Goal: Task Accomplishment & Management: Manage account settings

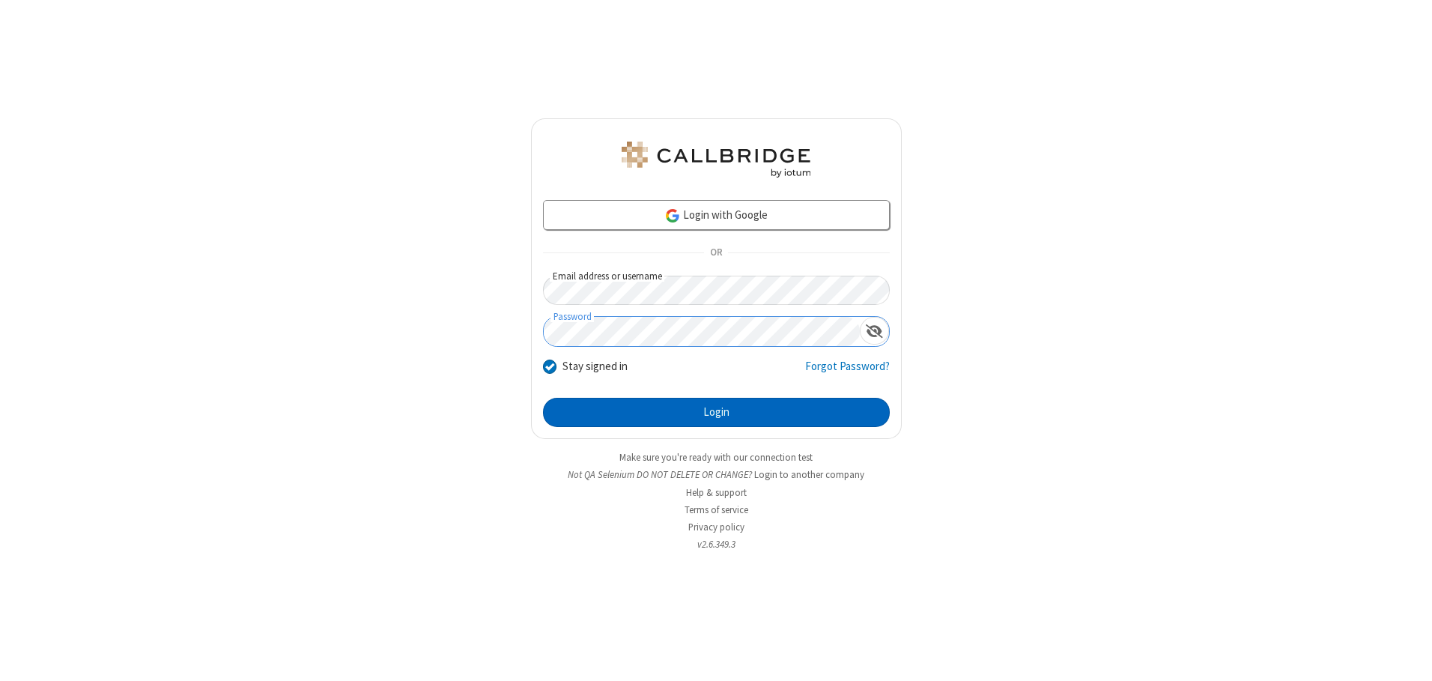
click at [716, 412] on button "Login" at bounding box center [716, 413] width 347 height 30
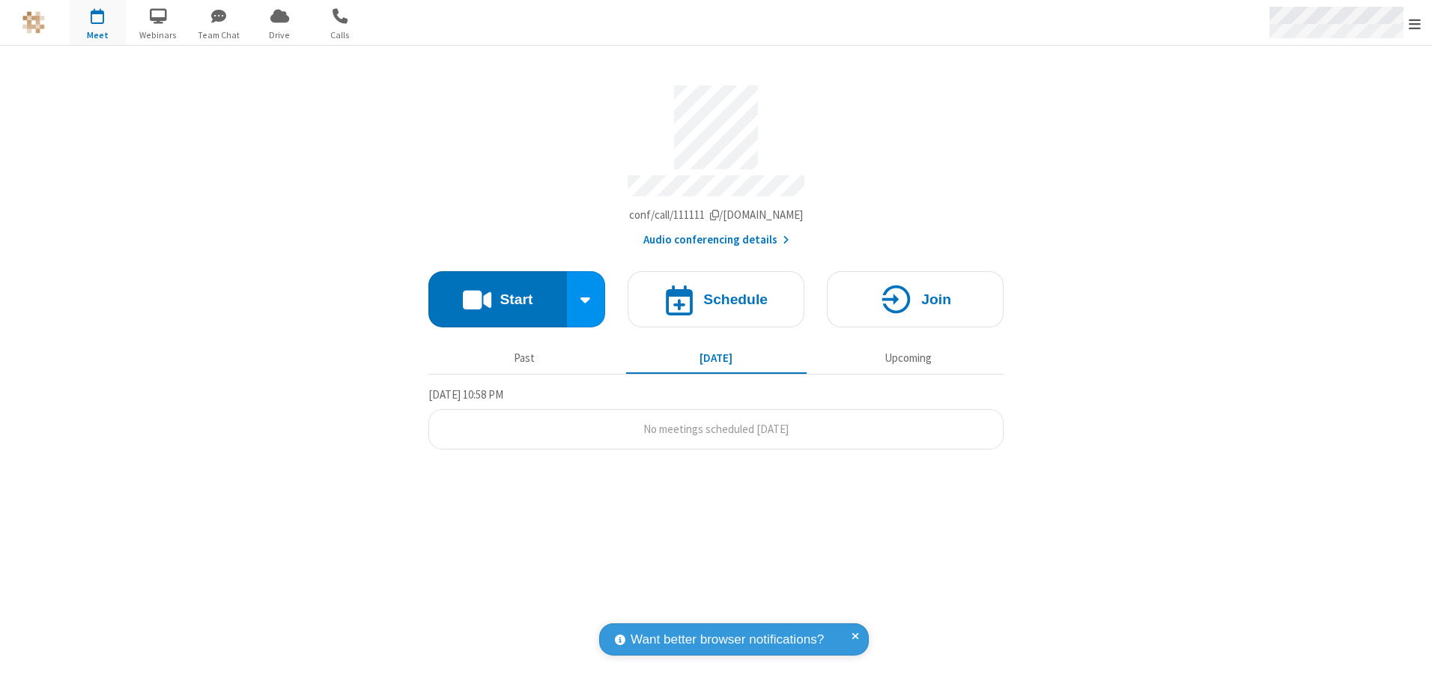
click at [1415, 23] on span "Open menu" at bounding box center [1415, 23] width 12 height 15
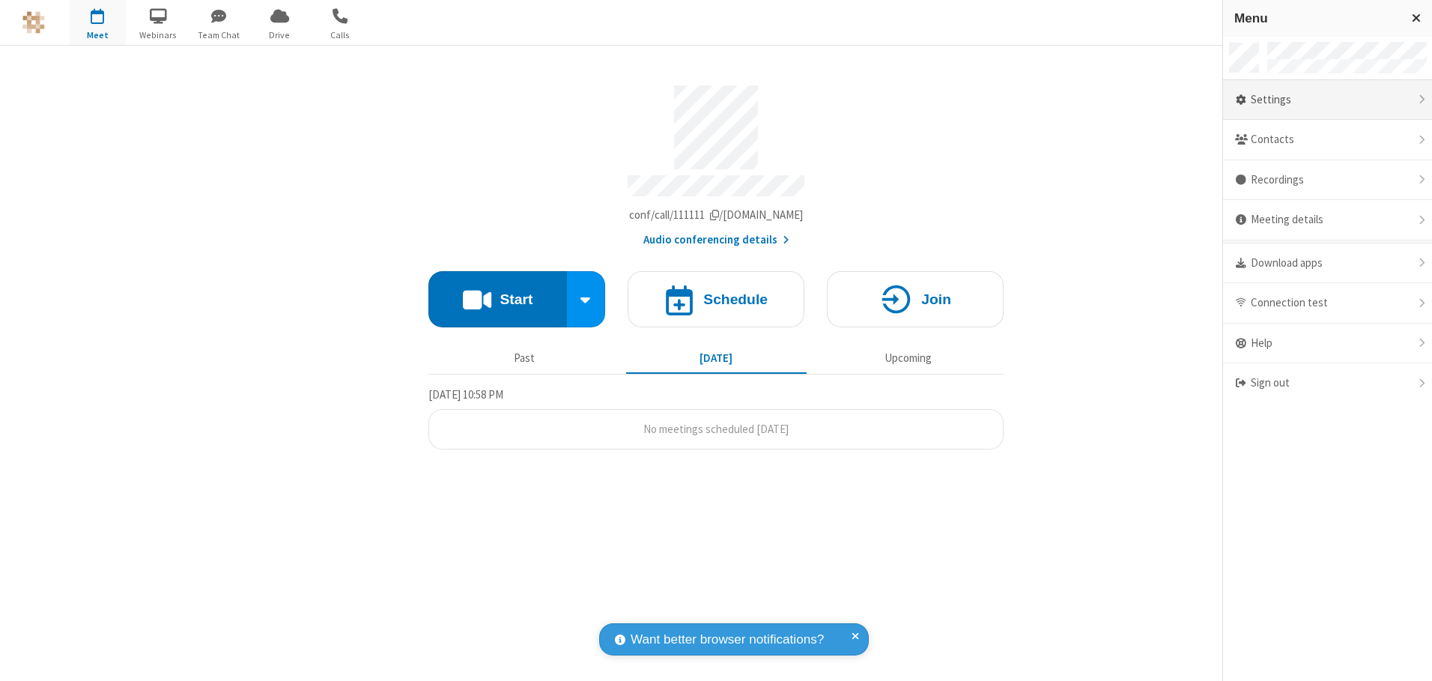
click at [1327, 100] on div "Settings" at bounding box center [1327, 100] width 209 height 40
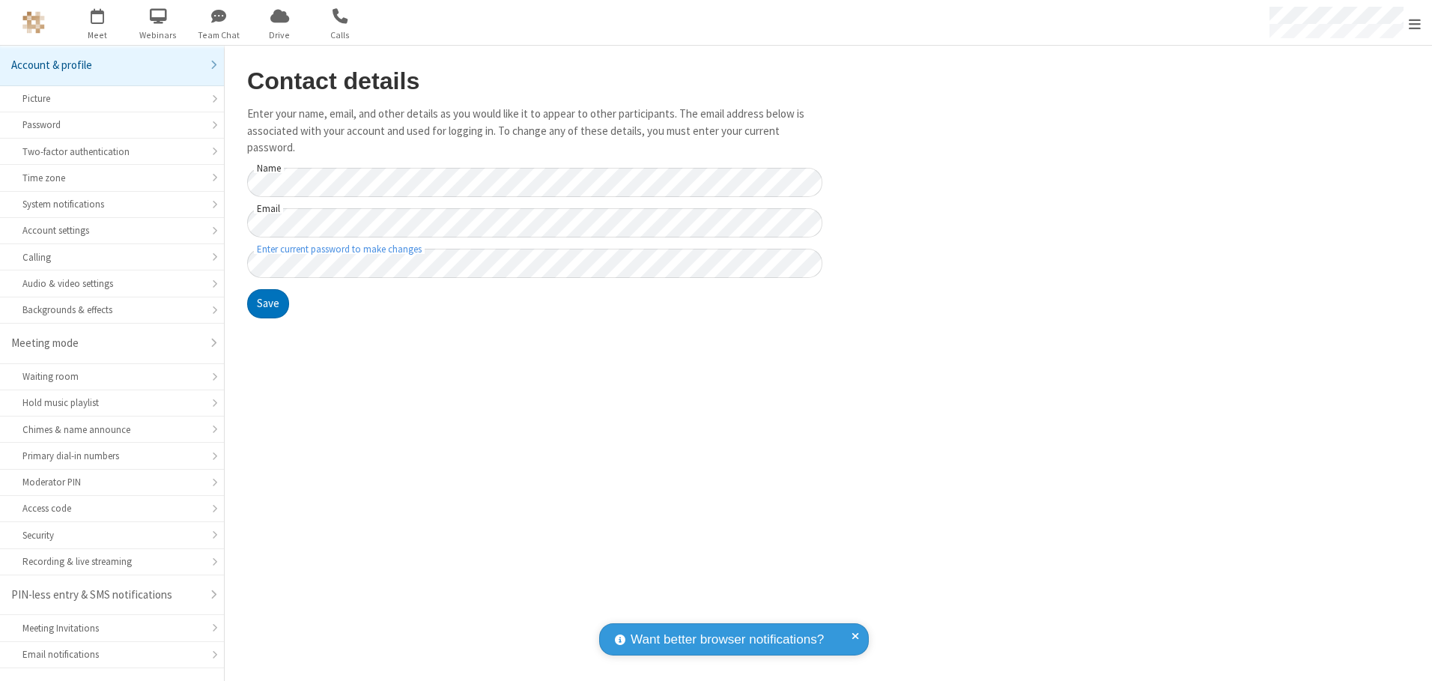
scroll to position [26, 0]
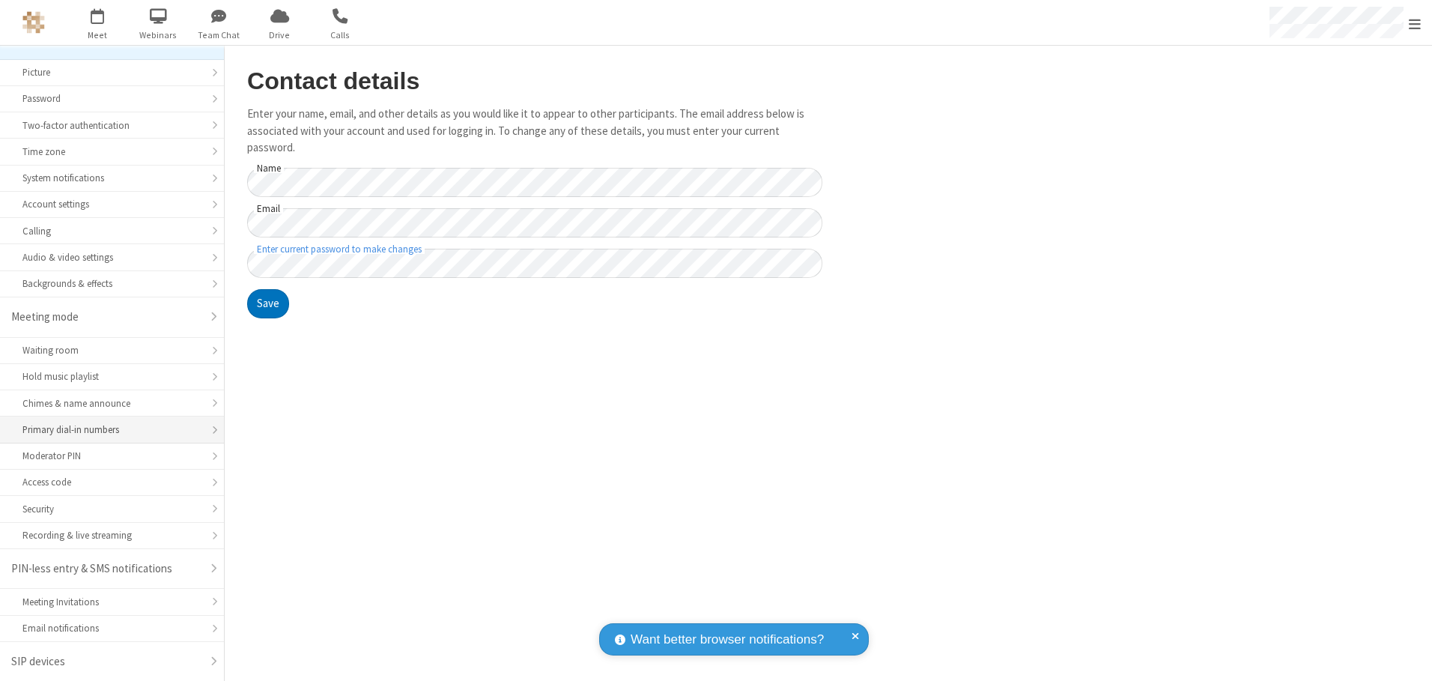
click at [106, 430] on div "Primary dial-in numbers" at bounding box center [111, 429] width 179 height 14
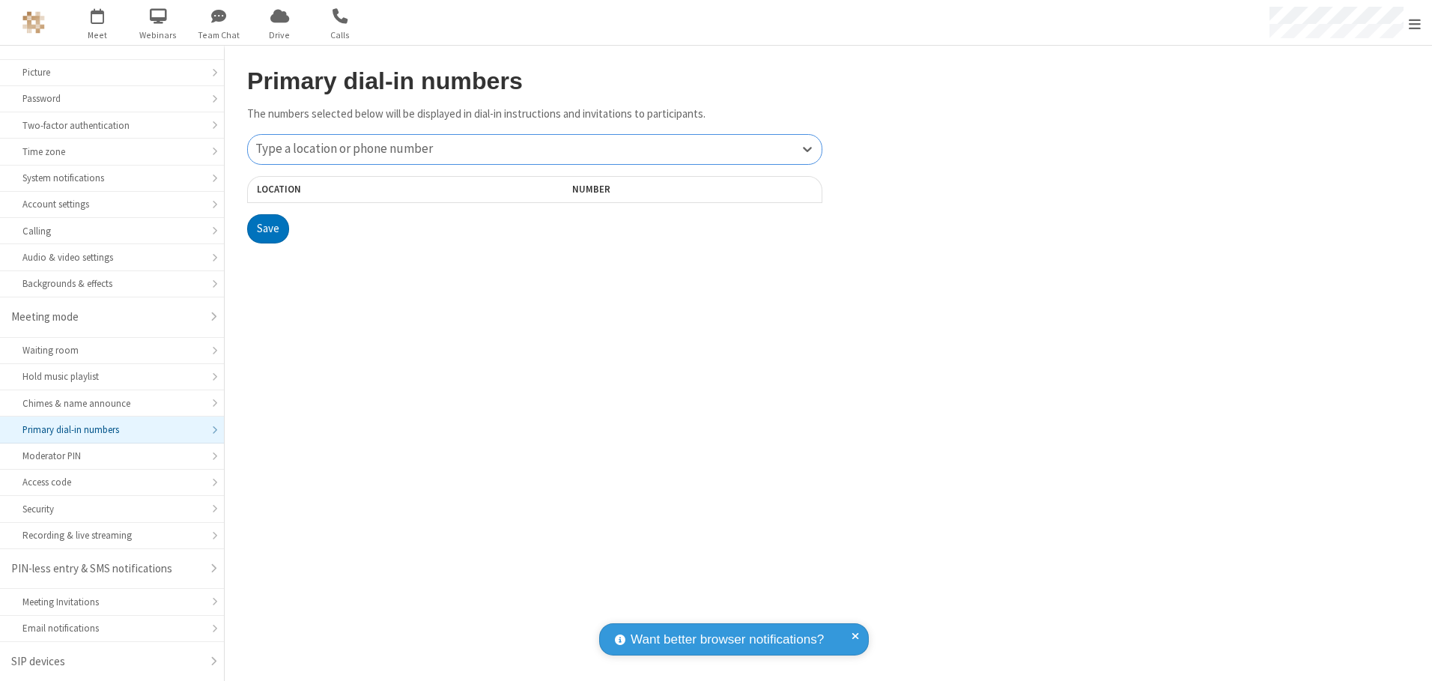
click at [535, 149] on div "Type a location or phone number" at bounding box center [535, 149] width 574 height 29
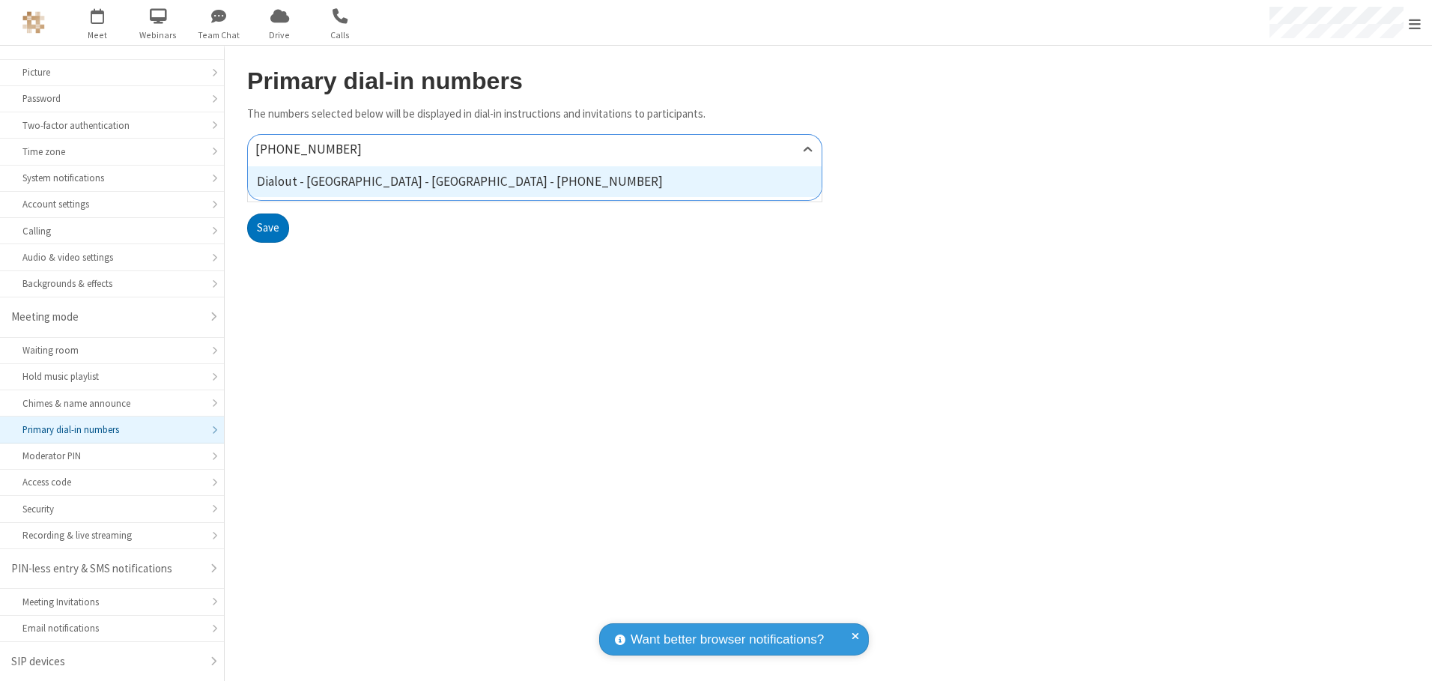
type input "[PHONE_NUMBER]"
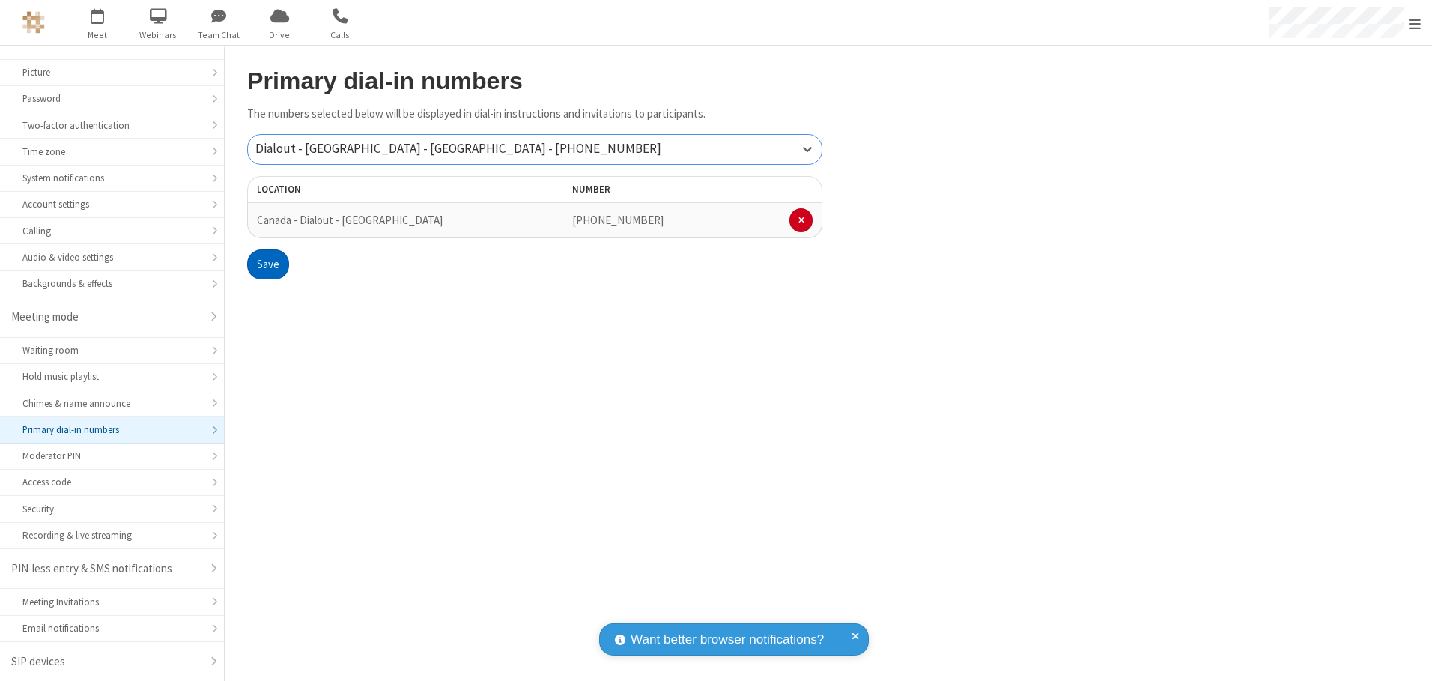
click at [267, 264] on button "Save" at bounding box center [268, 264] width 42 height 30
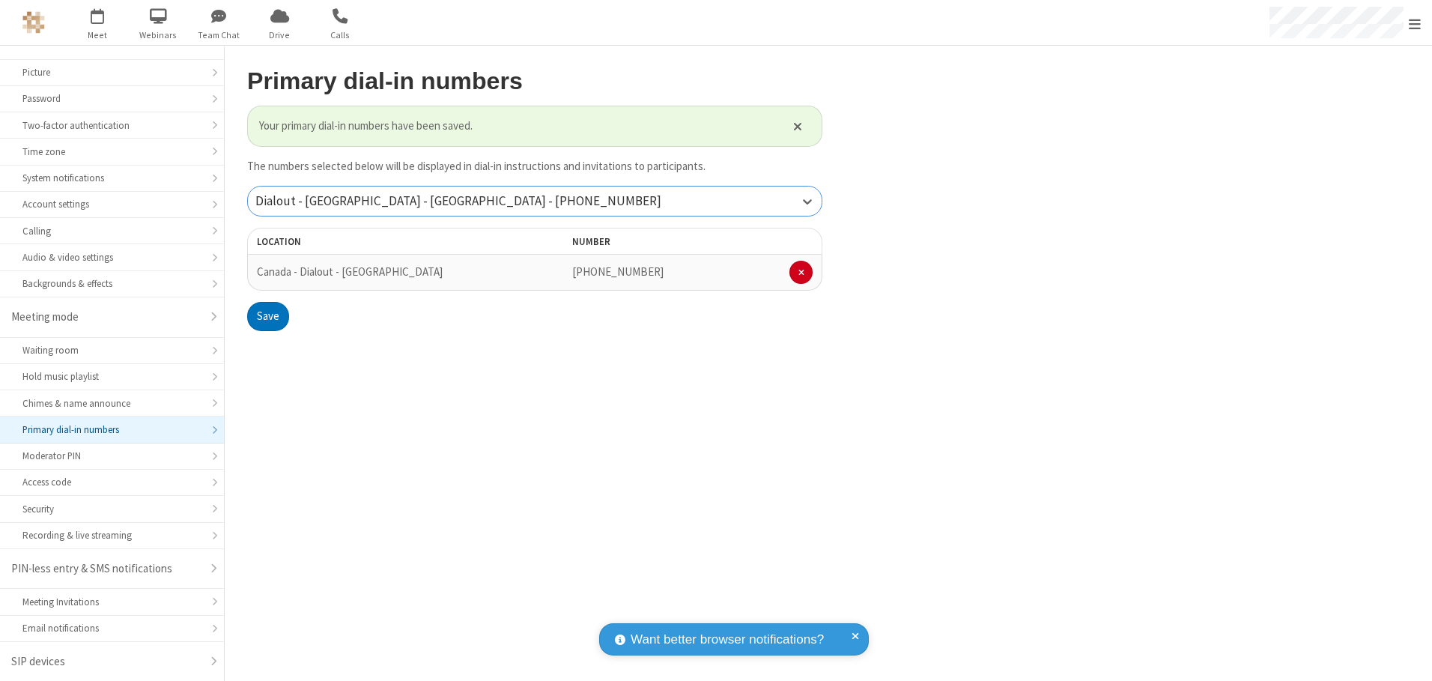
click at [535, 201] on div "Dialout - [GEOGRAPHIC_DATA] - [GEOGRAPHIC_DATA] - [PHONE_NUMBER]" at bounding box center [535, 200] width 574 height 29
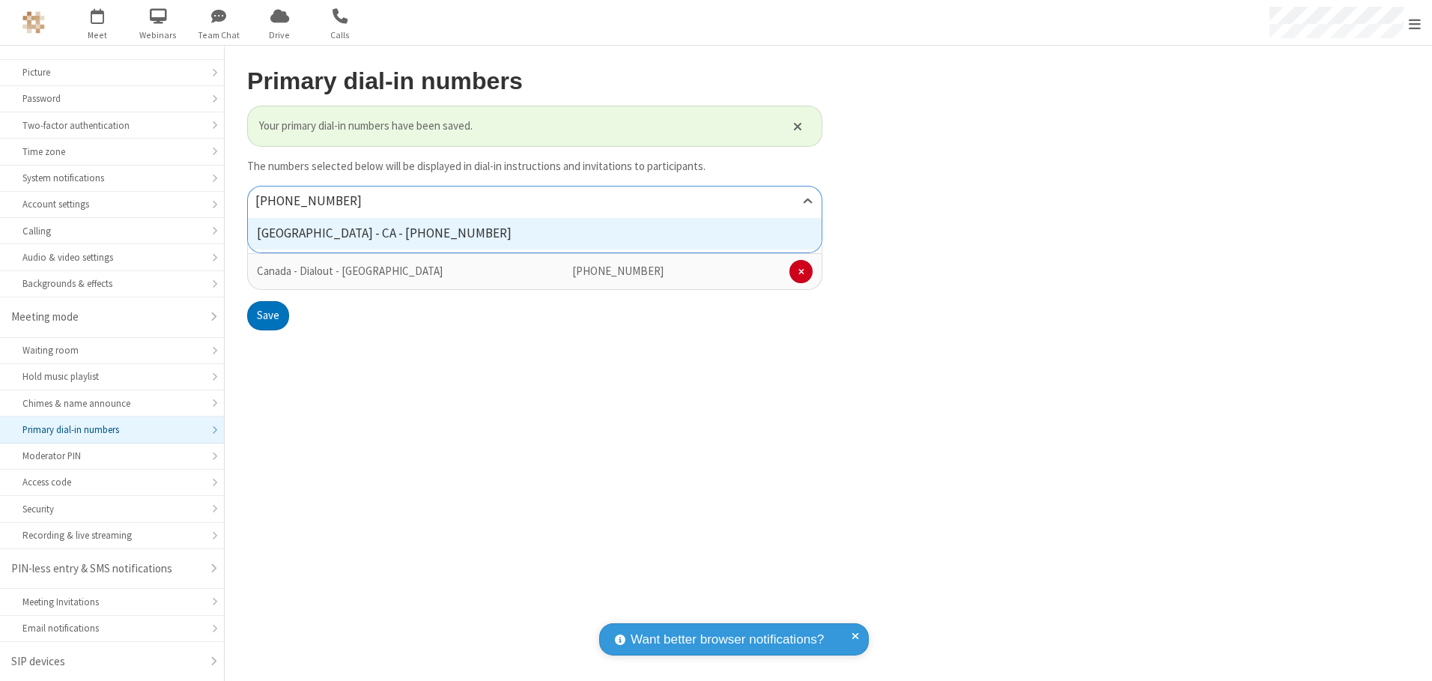
type input "[PHONE_NUMBER]"
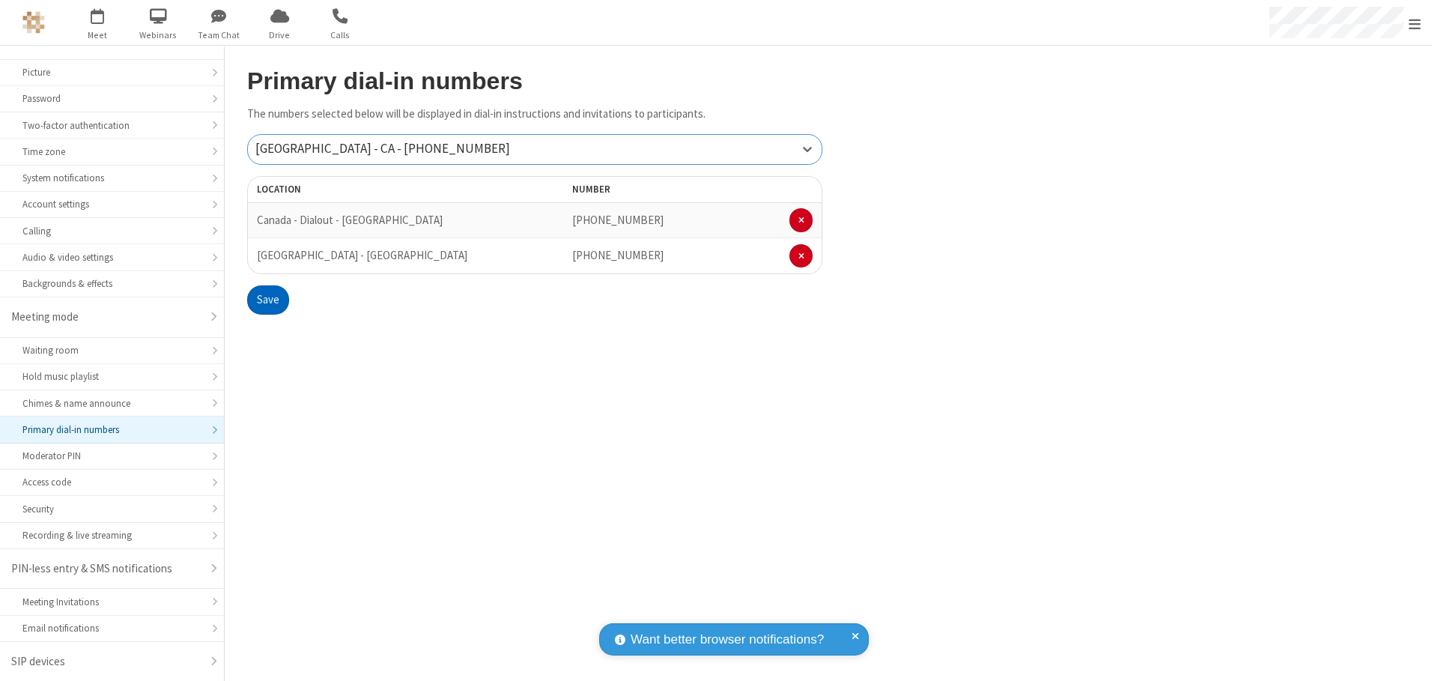
click at [267, 300] on button "Save" at bounding box center [268, 300] width 42 height 30
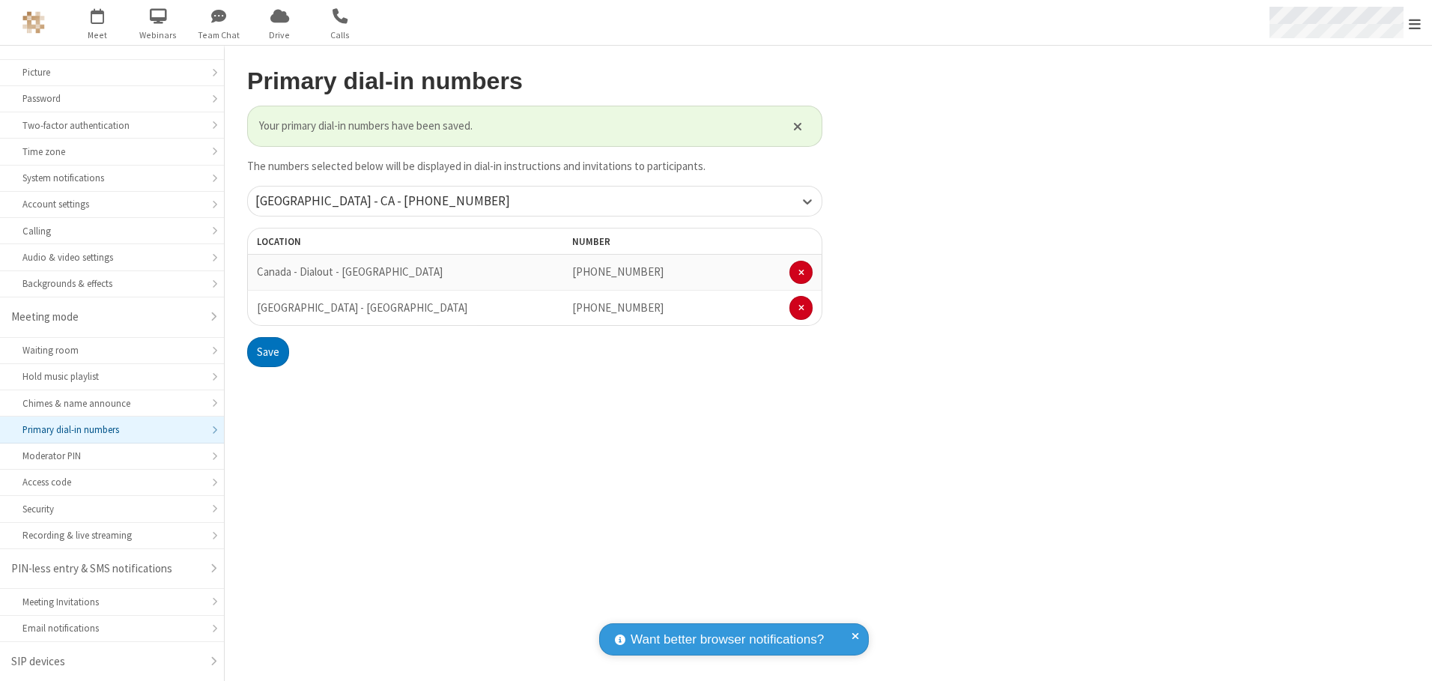
click at [1415, 23] on span "Open menu" at bounding box center [1415, 23] width 12 height 15
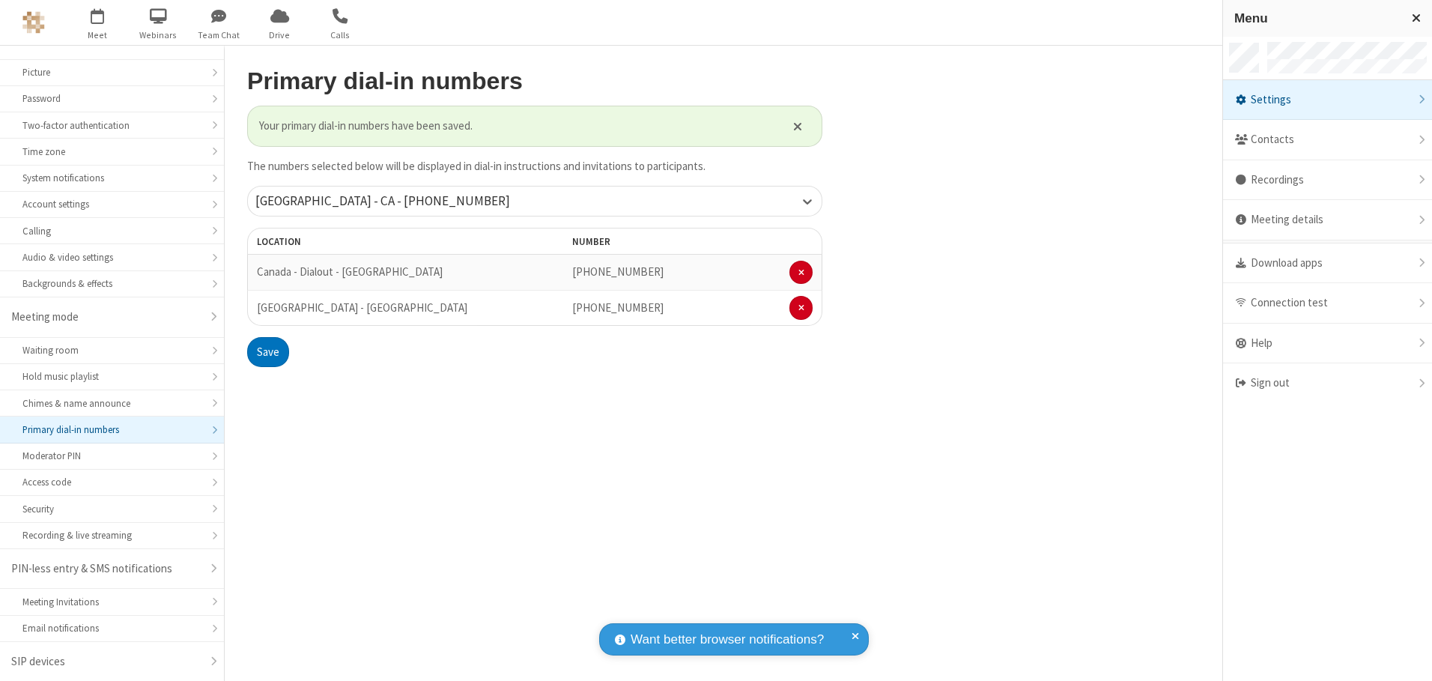
click at [1327, 100] on div "Settings" at bounding box center [1327, 100] width 209 height 40
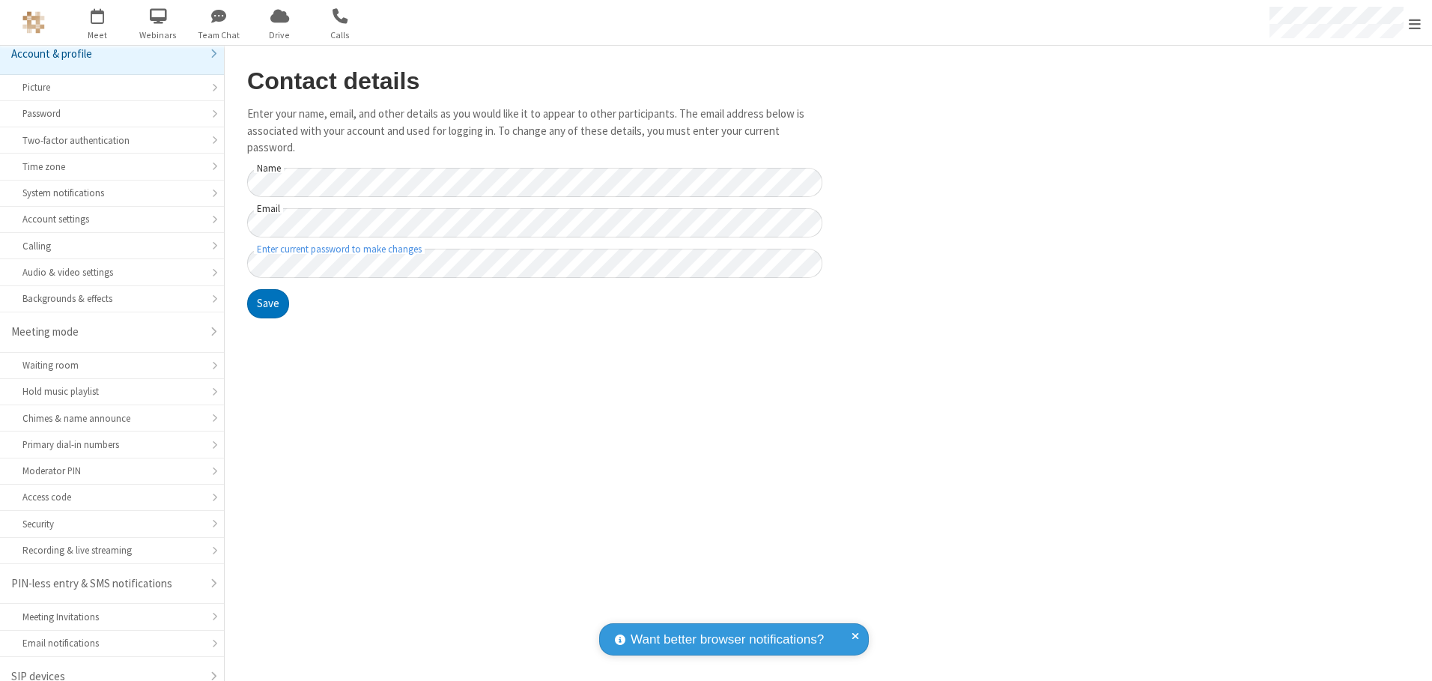
scroll to position [26, 0]
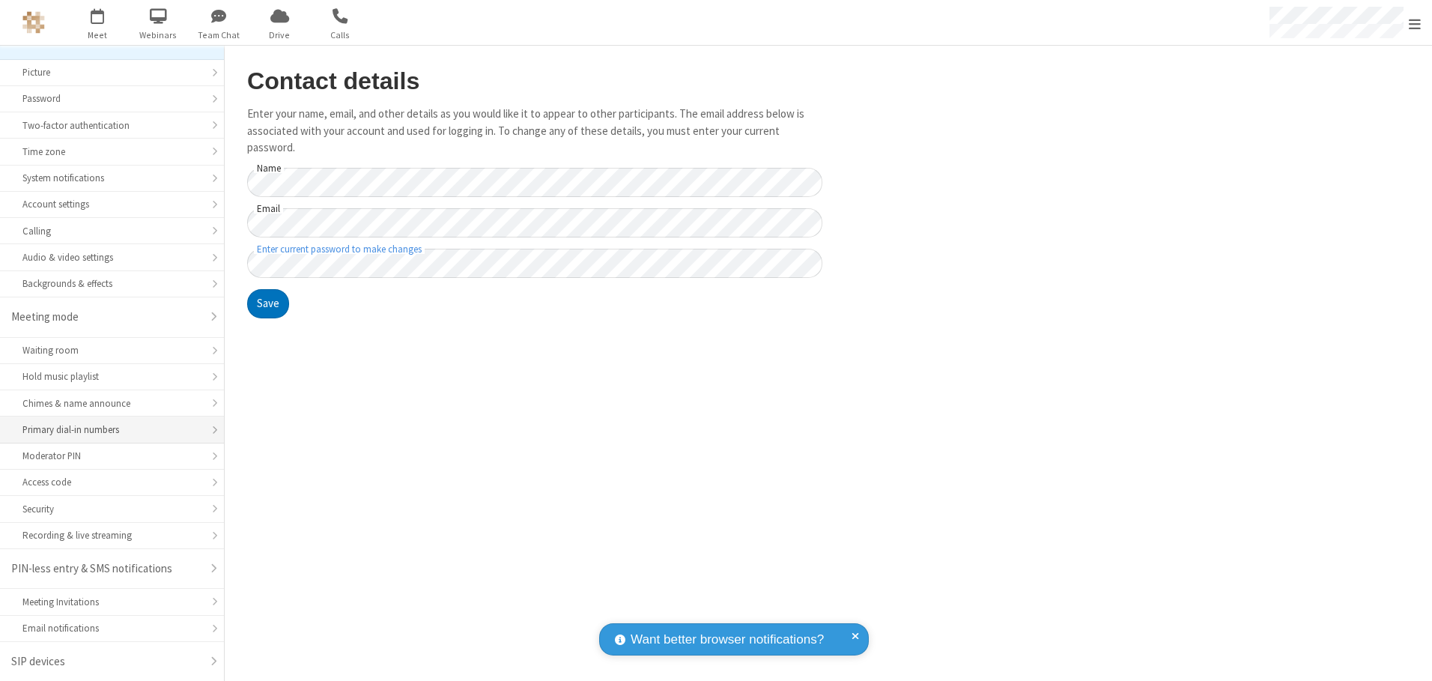
click at [106, 430] on div "Primary dial-in numbers" at bounding box center [111, 429] width 179 height 14
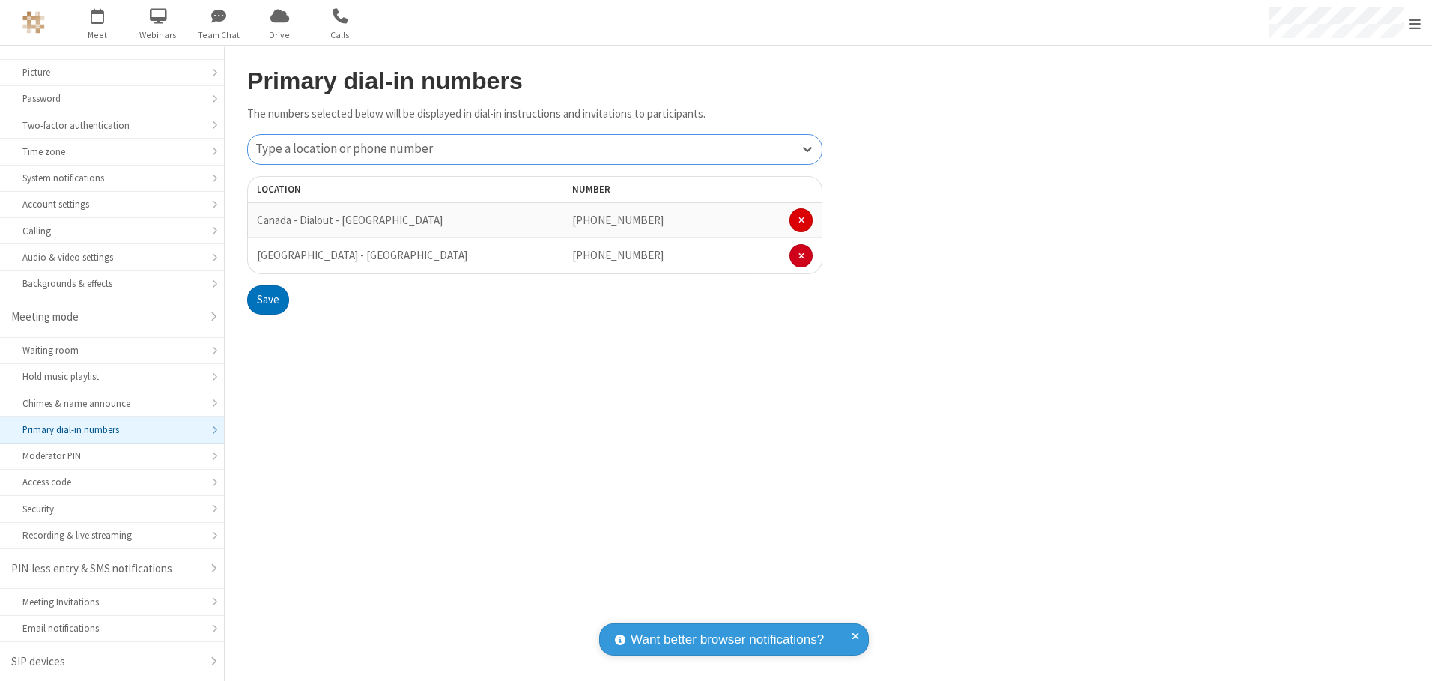
click at [801, 220] on span at bounding box center [801, 220] width 6 height 9
click at [267, 264] on button "Save" at bounding box center [268, 264] width 42 height 30
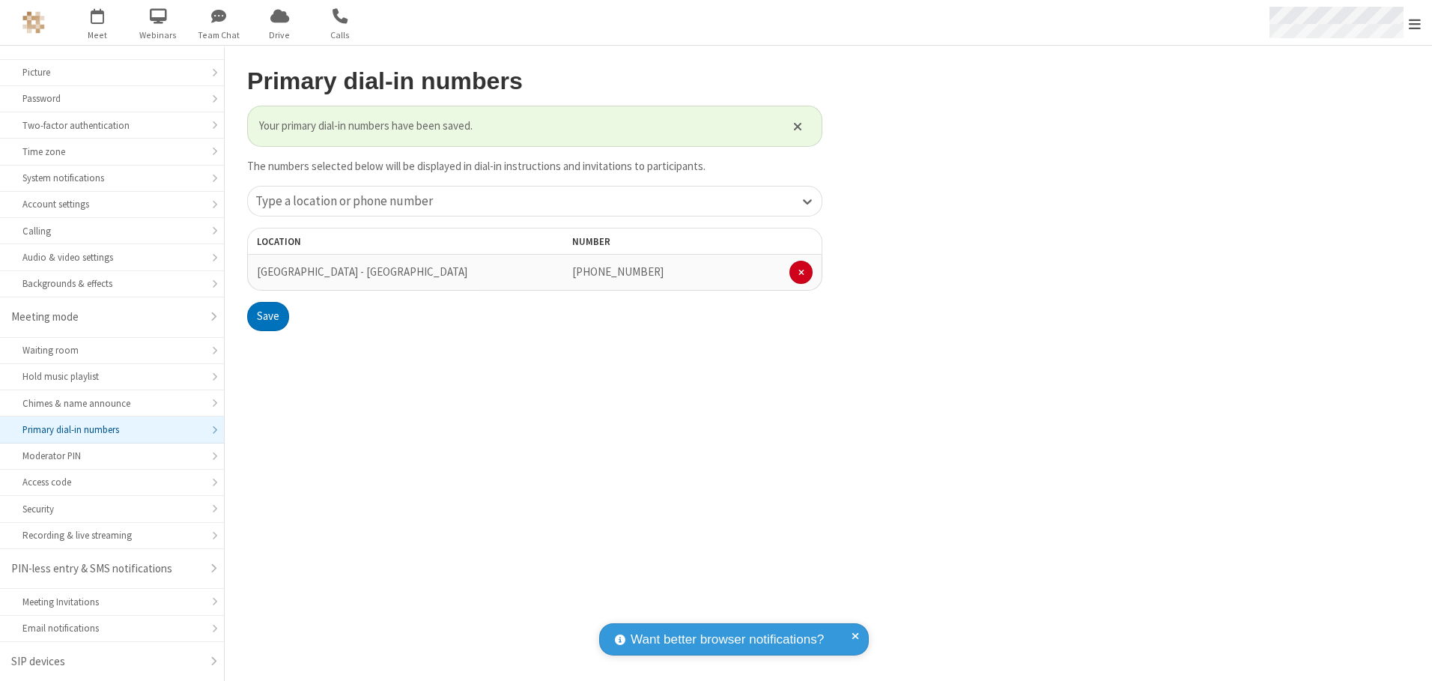
click at [1415, 23] on span "Open menu" at bounding box center [1415, 23] width 12 height 15
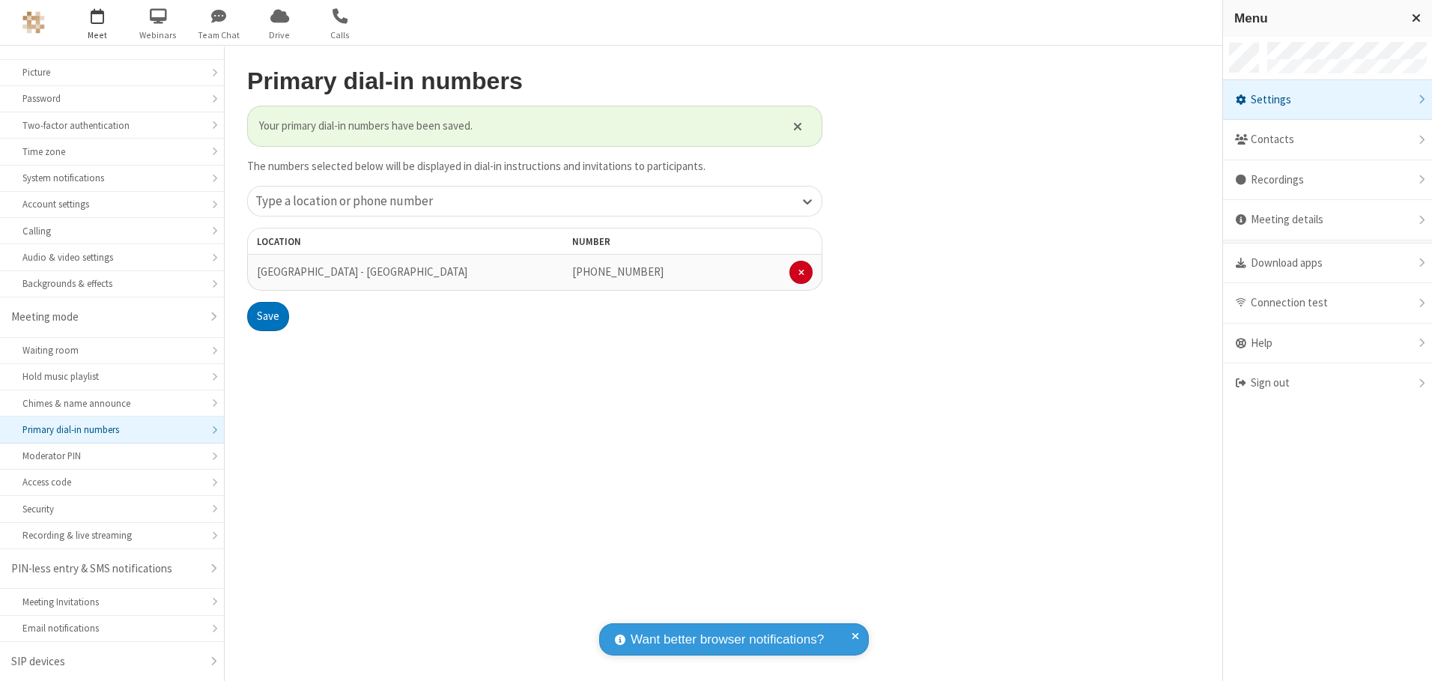
click at [97, 22] on span "button" at bounding box center [98, 15] width 56 height 25
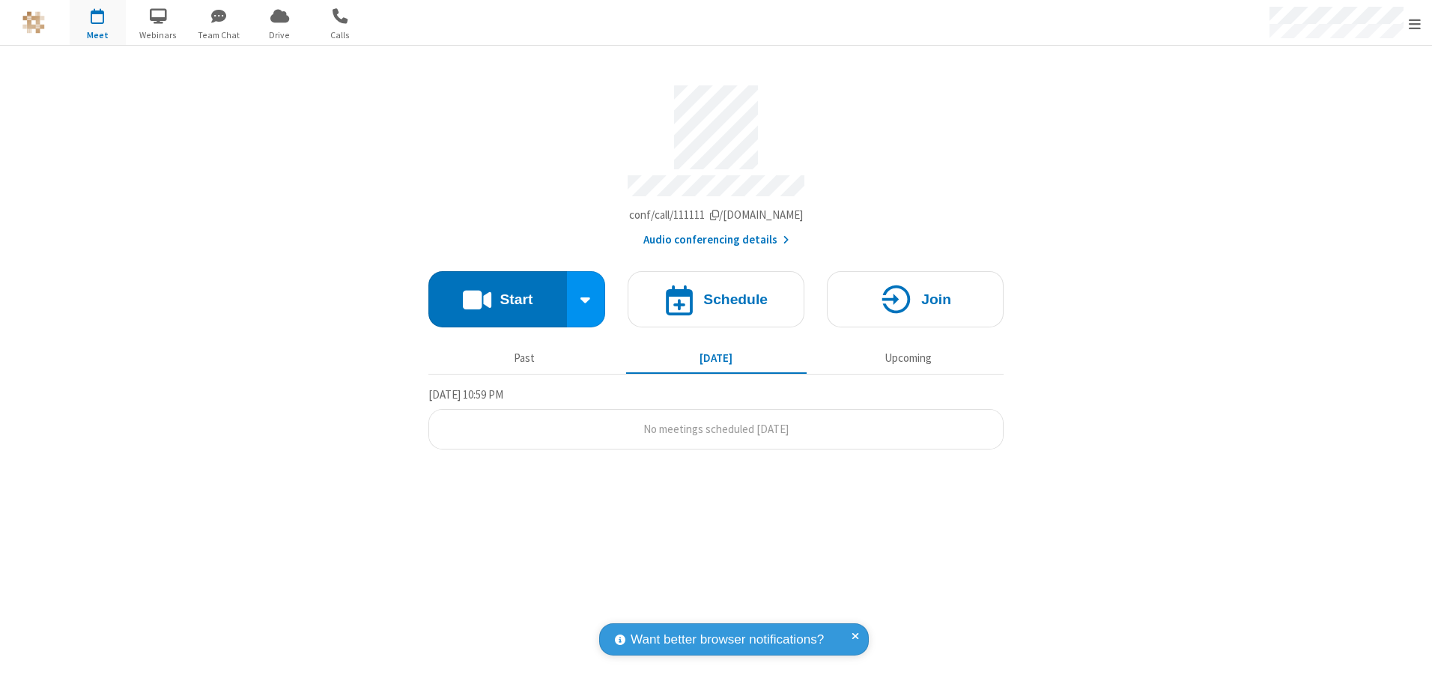
click at [715, 234] on button "Audio conferencing details" at bounding box center [716, 239] width 146 height 17
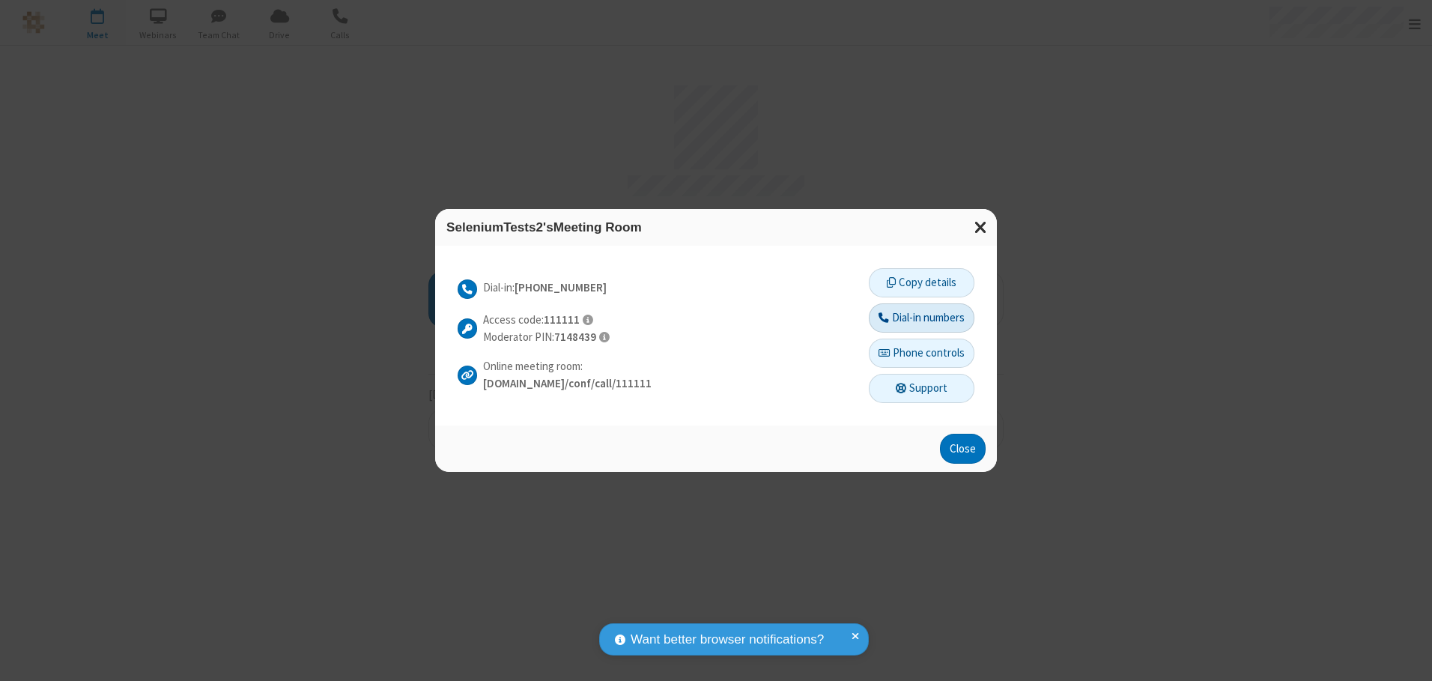
click at [920, 318] on button "Dial-in numbers" at bounding box center [922, 318] width 106 height 30
